Goal: Task Accomplishment & Management: Manage account settings

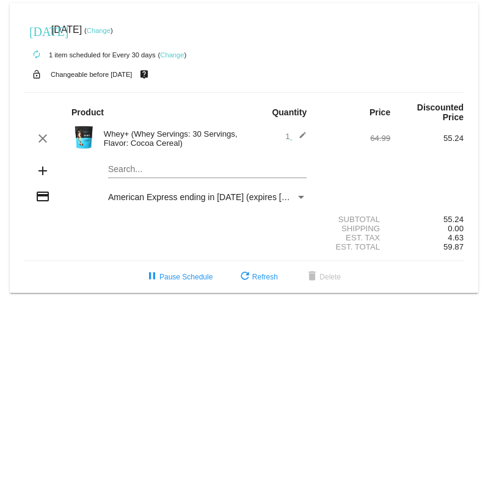
click at [302, 140] on mat-icon "edit" at bounding box center [299, 138] width 15 height 15
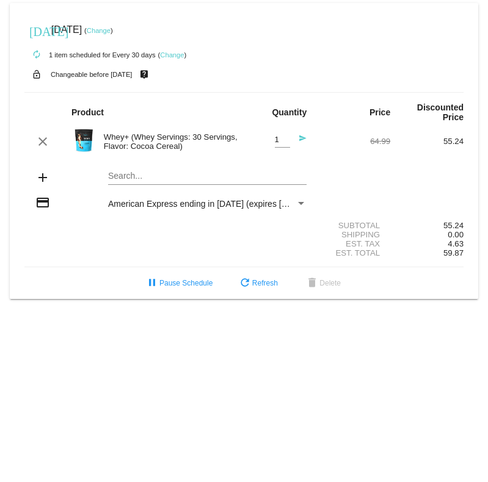
click at [177, 150] on div "Whey+ (Whey Servings: 30 Servings, Flavor: Cocoa Cereal)" at bounding box center [171, 142] width 147 height 18
click at [140, 181] on mat-card "[DATE] [DATE] ( Change ) autorenew 1 item scheduled for Every 30 days ( Change …" at bounding box center [244, 151] width 468 height 296
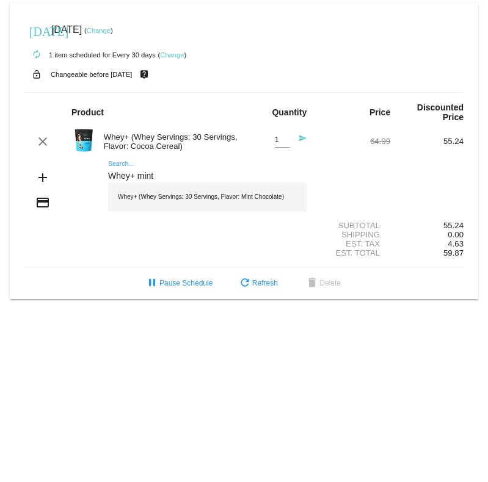
type input "Whey+ mint"
click at [252, 205] on div "Whey+ (Whey Servings: 30 Servings, Flavor: Mint Chocolate)" at bounding box center [207, 197] width 198 height 29
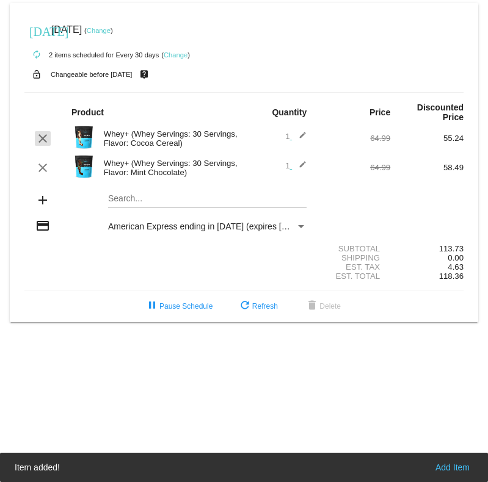
click at [49, 137] on mat-icon "clear" at bounding box center [42, 138] width 15 height 15
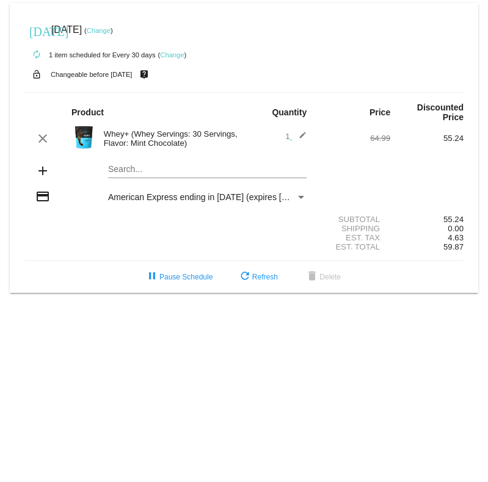
click at [111, 31] on link "Change" at bounding box center [99, 30] width 24 height 7
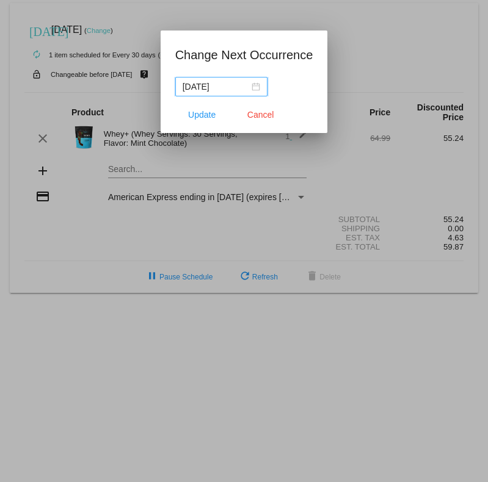
click at [257, 86] on nz-date-picker "[DATE]" at bounding box center [221, 87] width 92 height 20
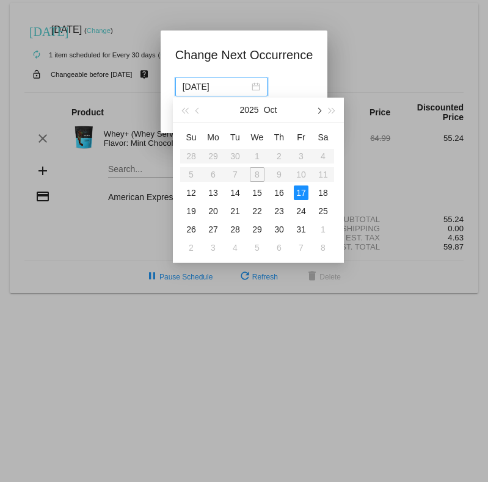
click at [317, 111] on span "button" at bounding box center [318, 111] width 6 height 6
click at [304, 193] on div "14" at bounding box center [301, 193] width 15 height 15
type input "[DATE]"
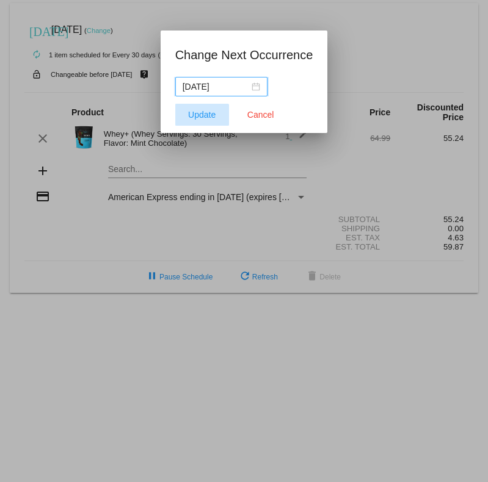
click at [196, 117] on span "Update" at bounding box center [201, 115] width 27 height 10
